Goal: Find specific page/section: Find specific page/section

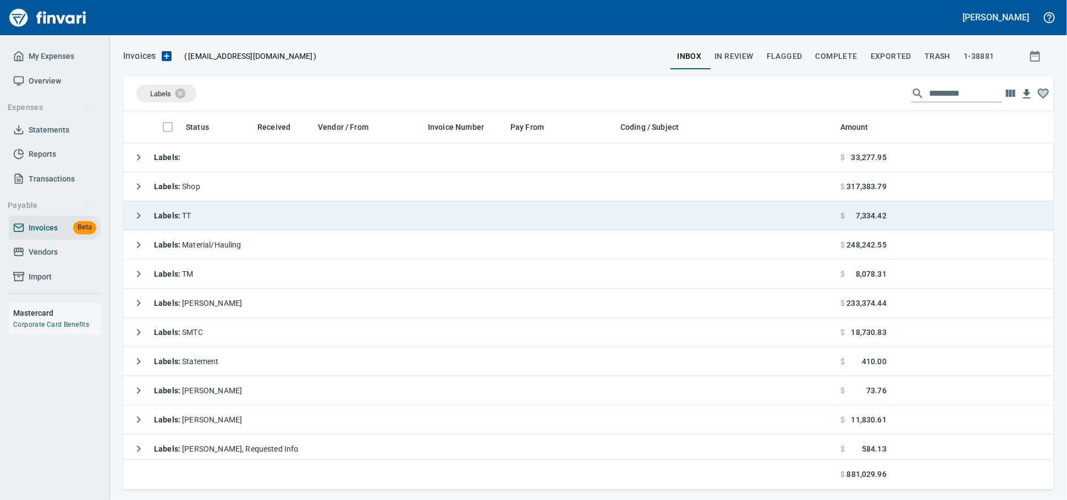
scroll to position [369, 911]
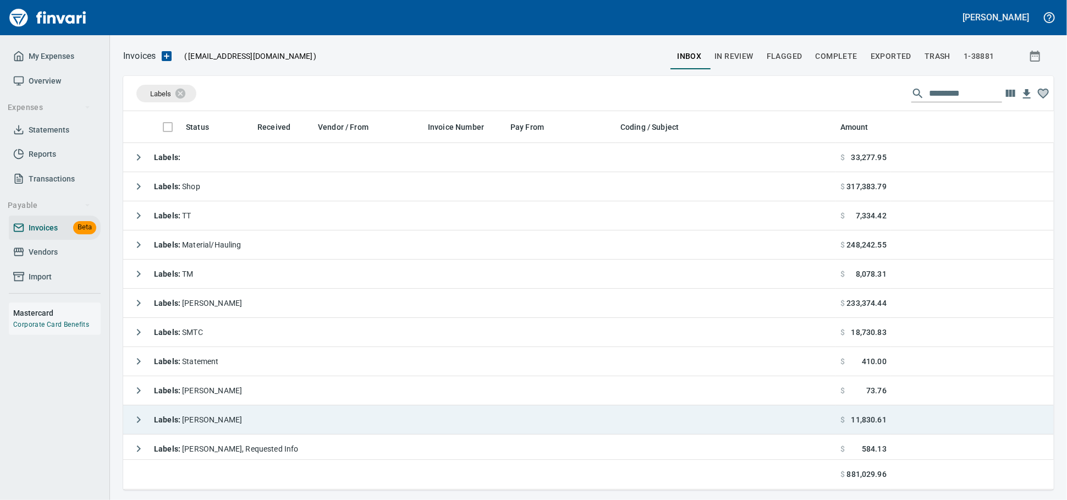
click at [221, 410] on td "Labels : [PERSON_NAME]" at bounding box center [479, 419] width 713 height 29
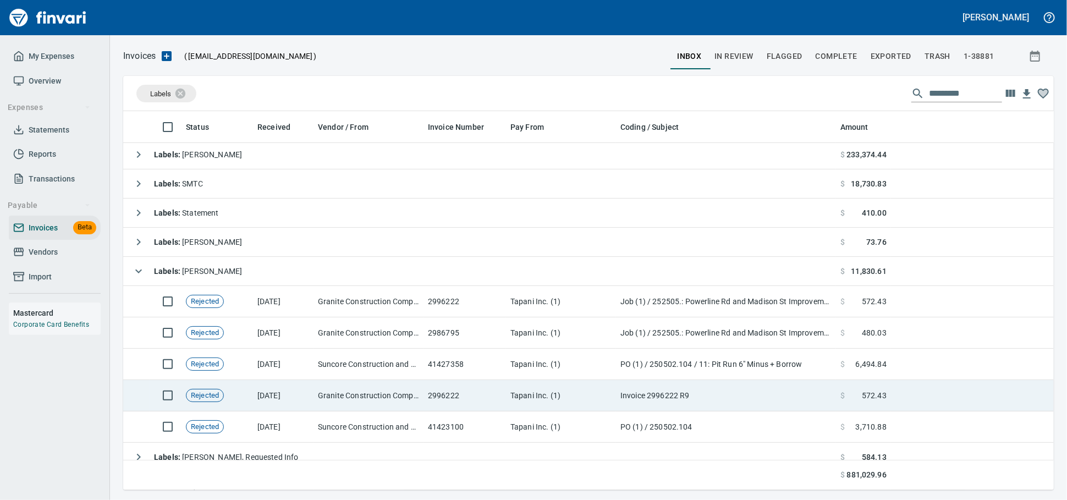
scroll to position [183, 0]
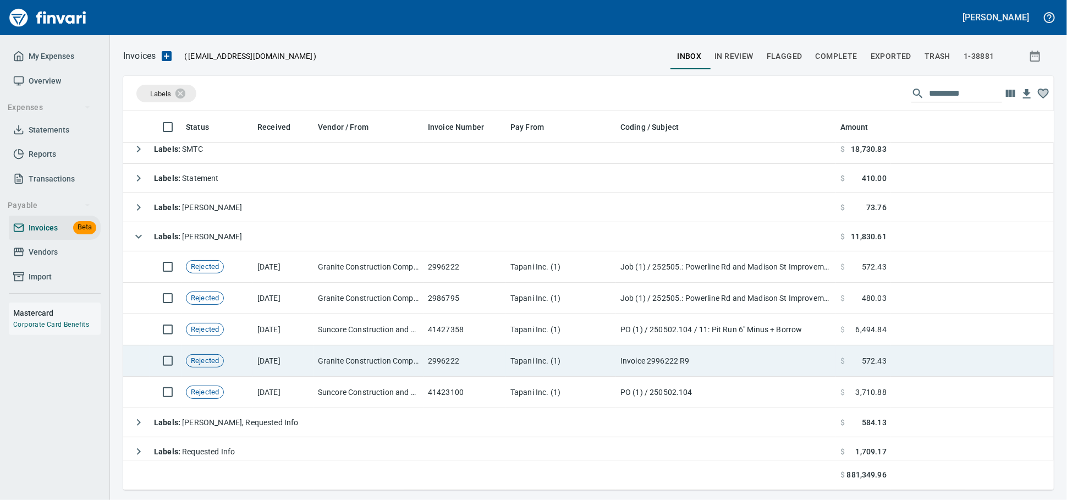
click at [568, 360] on td "Tapani Inc. (1)" at bounding box center [561, 360] width 110 height 31
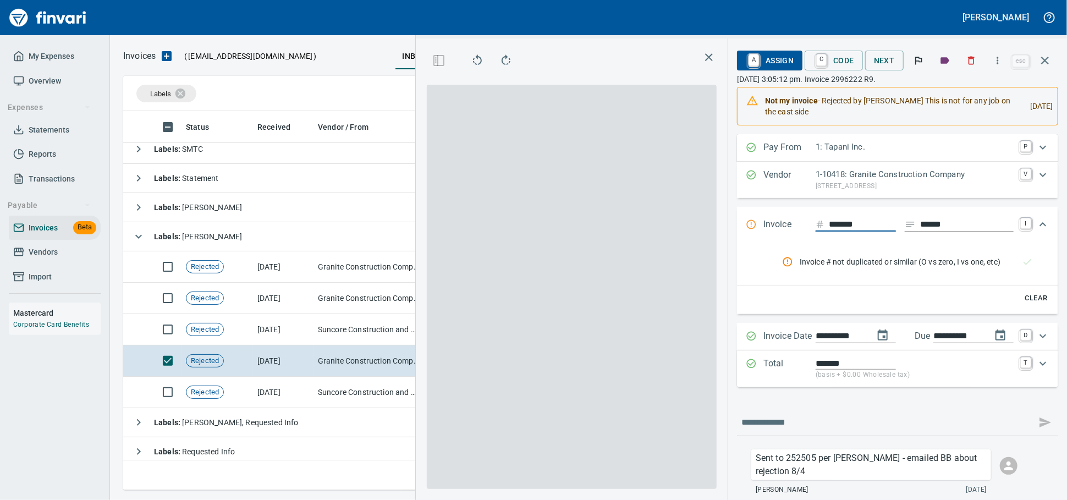
scroll to position [360, 636]
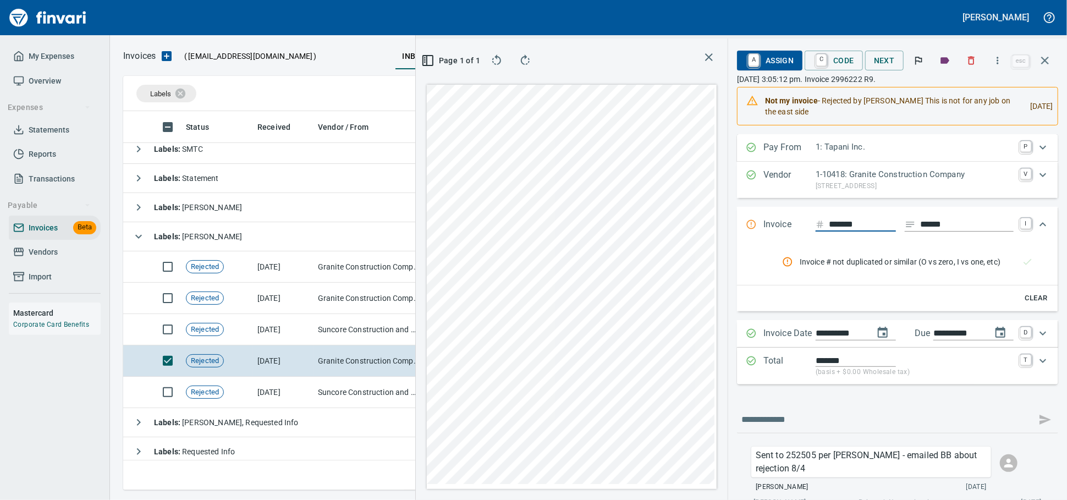
click at [996, 66] on icon "button" at bounding box center [997, 60] width 11 height 11
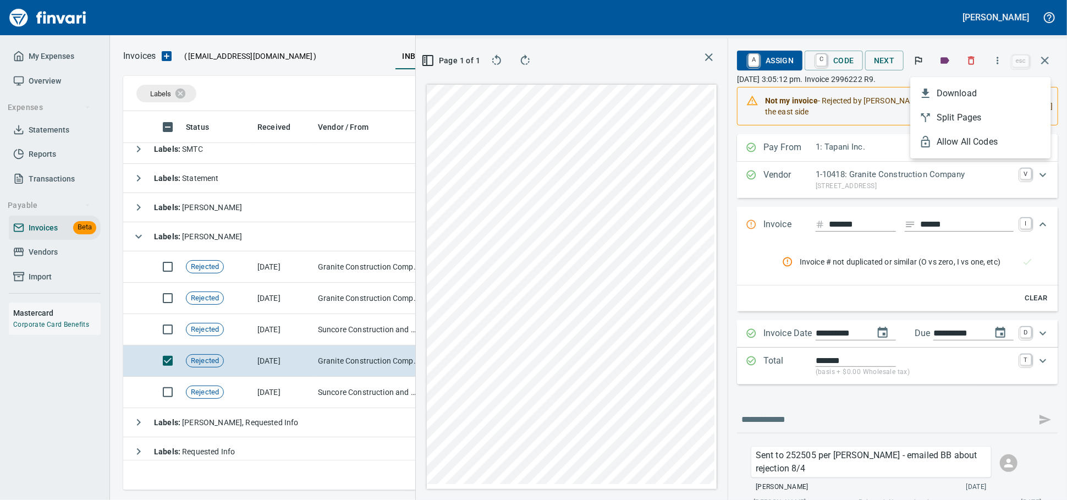
click at [963, 62] on div at bounding box center [533, 250] width 1067 height 500
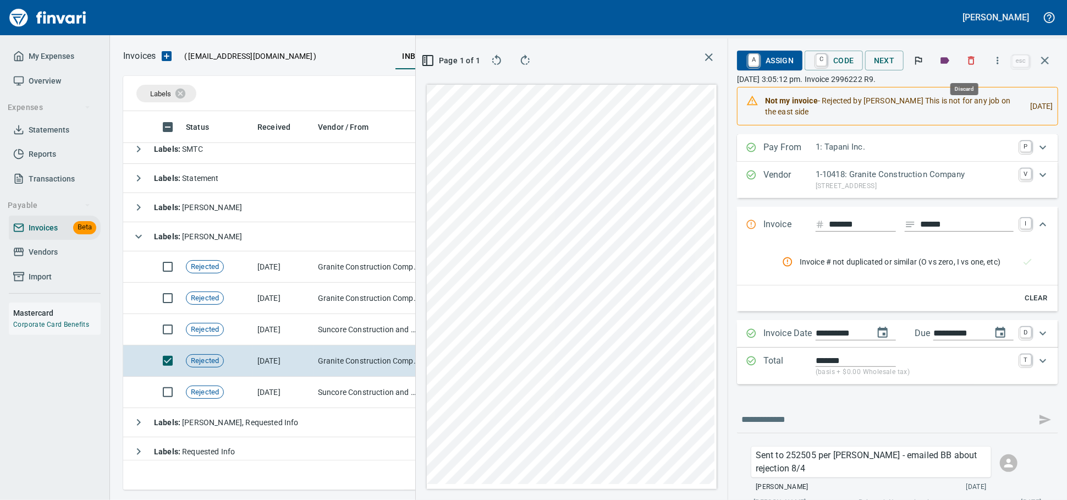
click at [966, 66] on icon "button" at bounding box center [971, 60] width 11 height 11
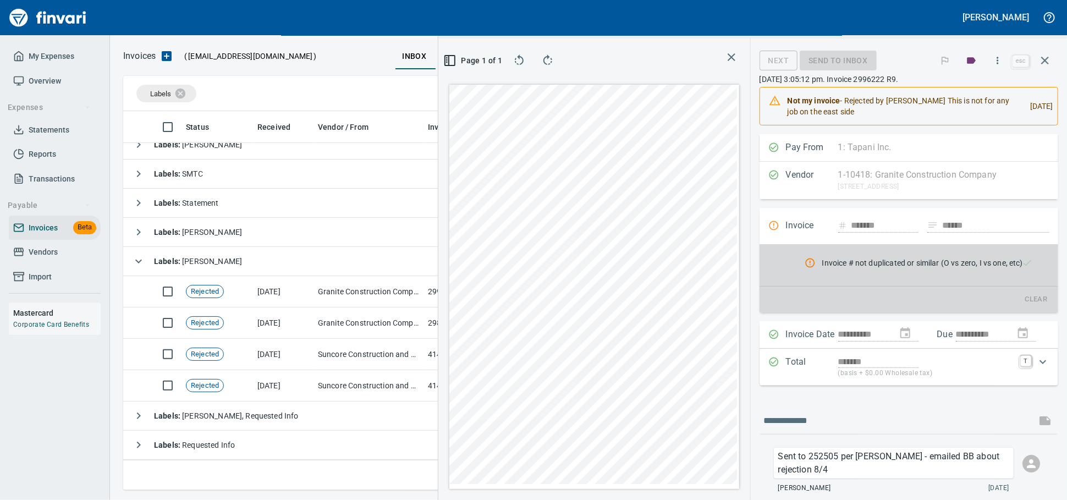
scroll to position [170, 0]
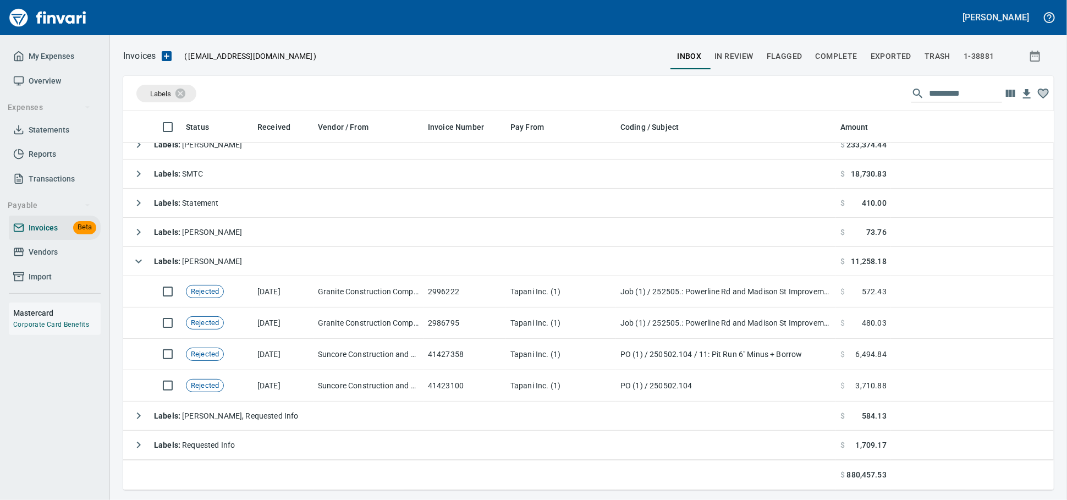
scroll to position [161, 0]
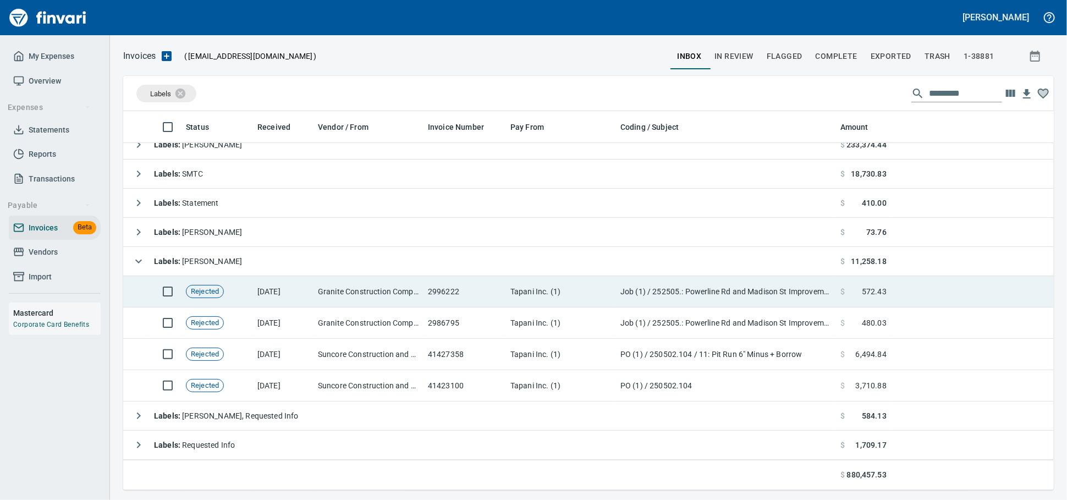
click at [519, 294] on td "Tapani Inc. (1)" at bounding box center [561, 291] width 110 height 31
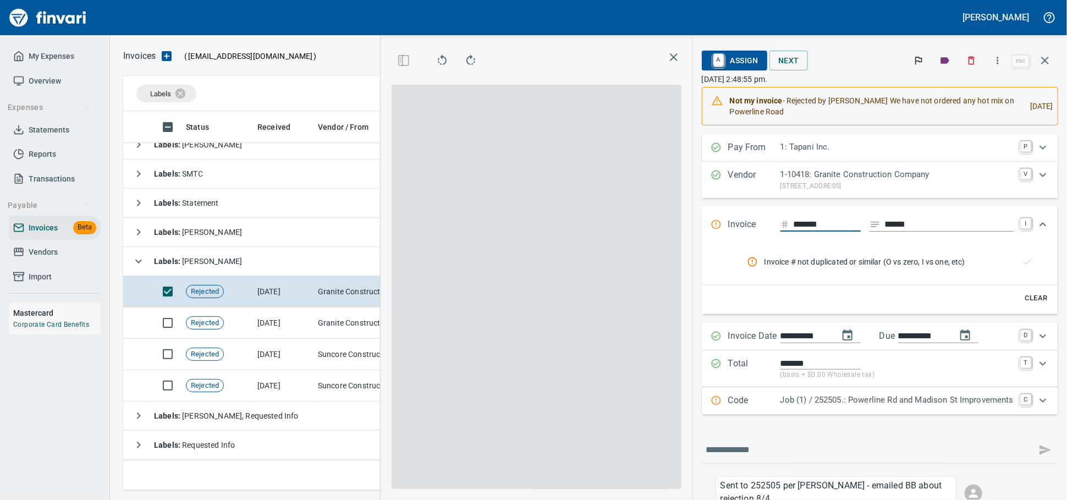
scroll to position [360, 636]
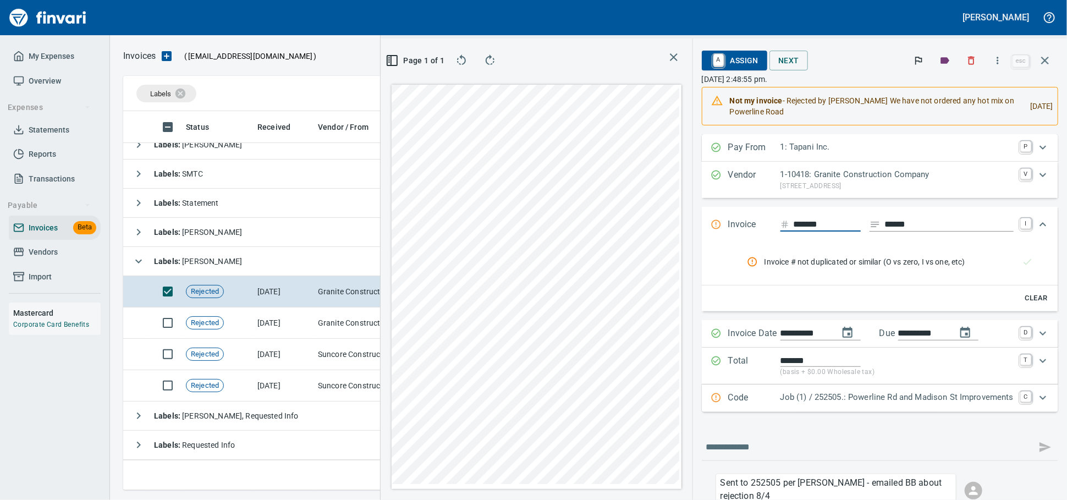
click at [966, 65] on icon "button" at bounding box center [971, 60] width 11 height 11
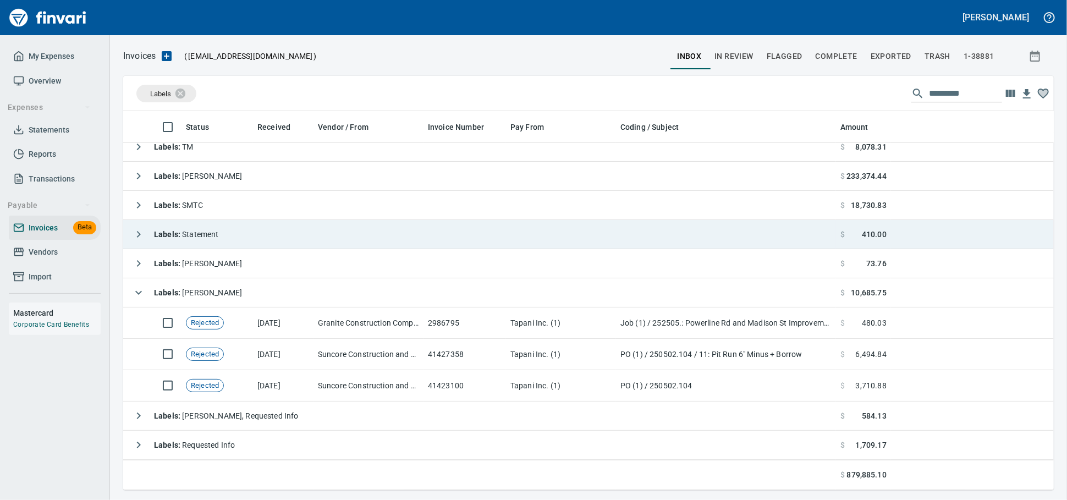
scroll to position [130, 0]
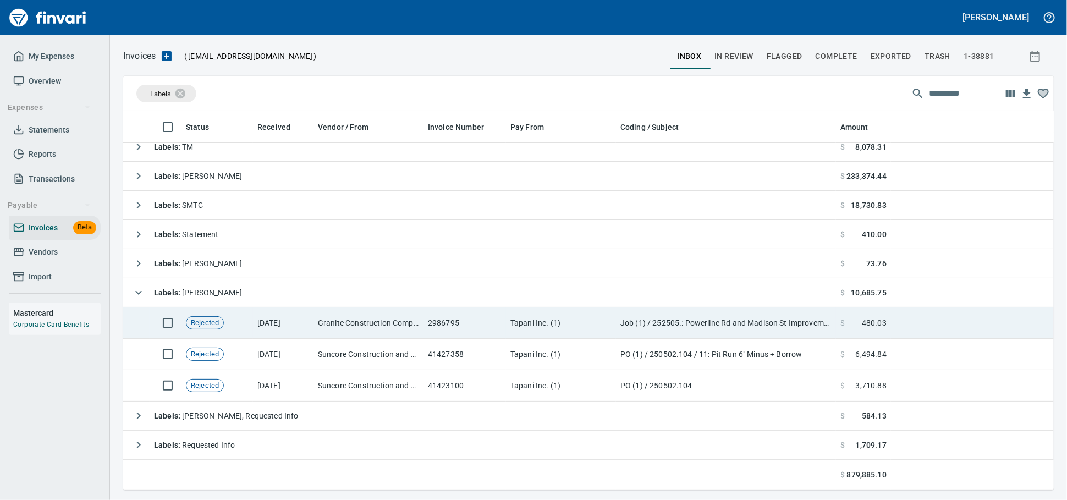
click at [436, 328] on td "2986795" at bounding box center [464, 322] width 82 height 31
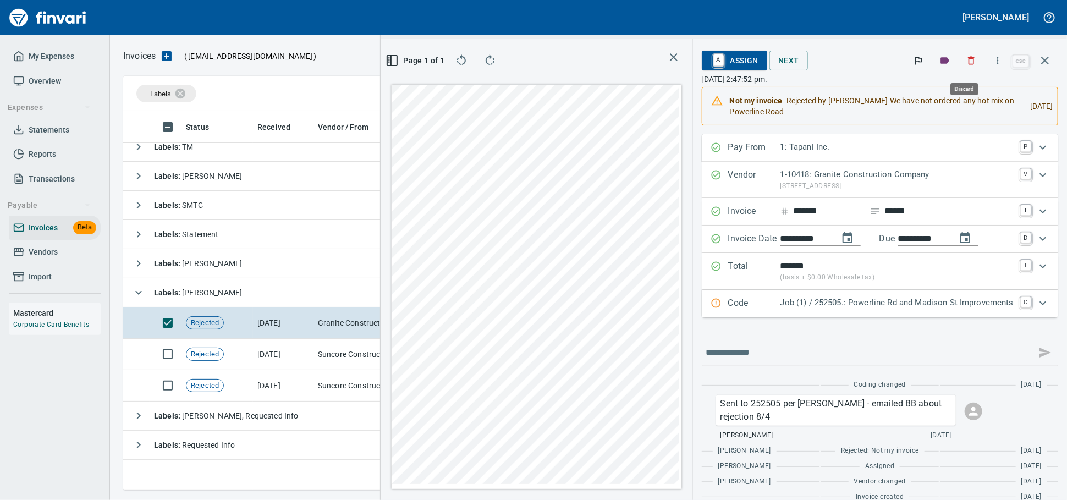
click at [966, 64] on icon "button" at bounding box center [971, 60] width 11 height 11
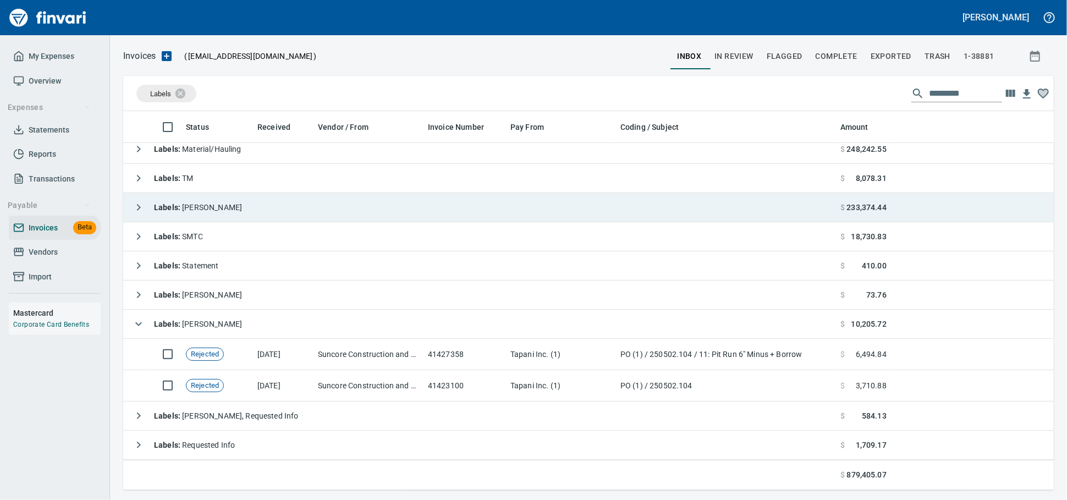
scroll to position [369, 911]
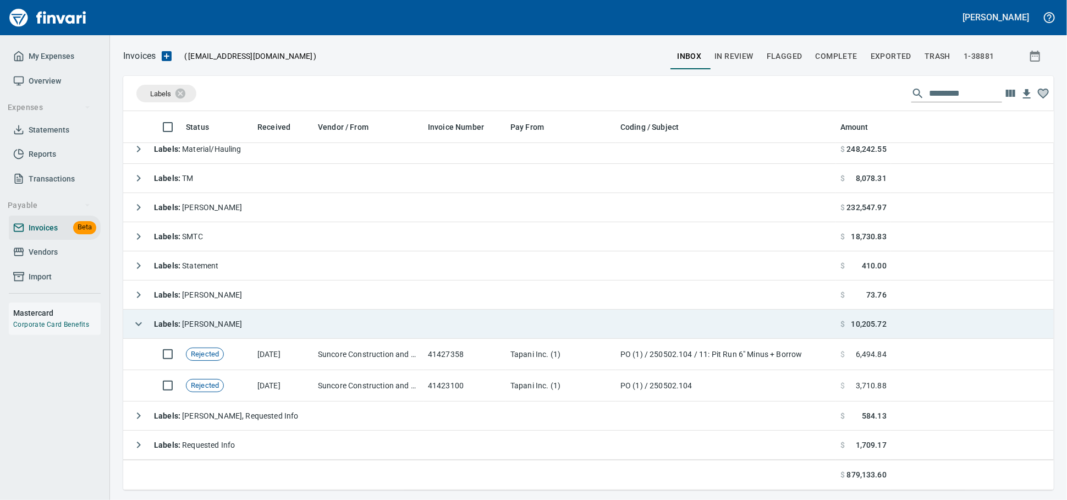
click at [217, 327] on td "Labels : [PERSON_NAME]" at bounding box center [479, 324] width 713 height 29
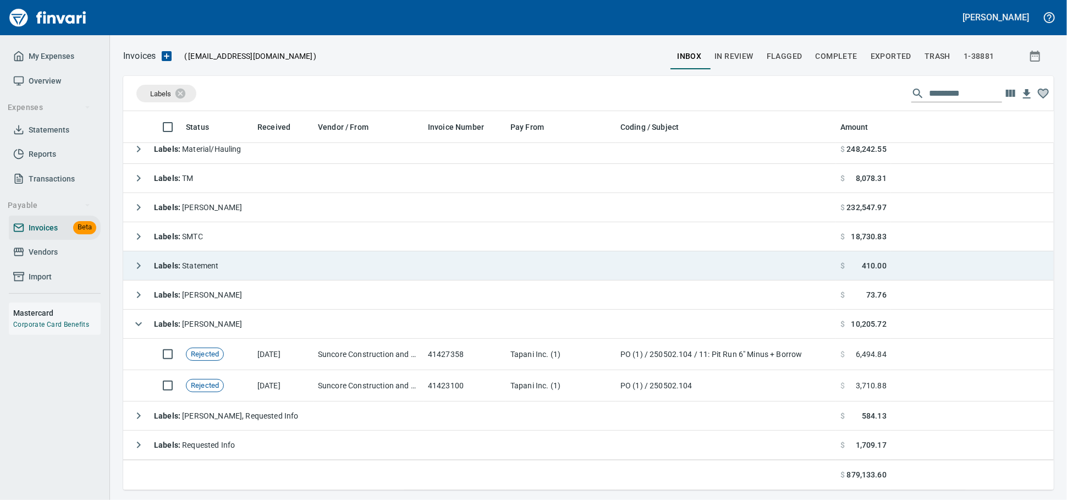
scroll to position [36, 0]
